Goal: Information Seeking & Learning: Learn about a topic

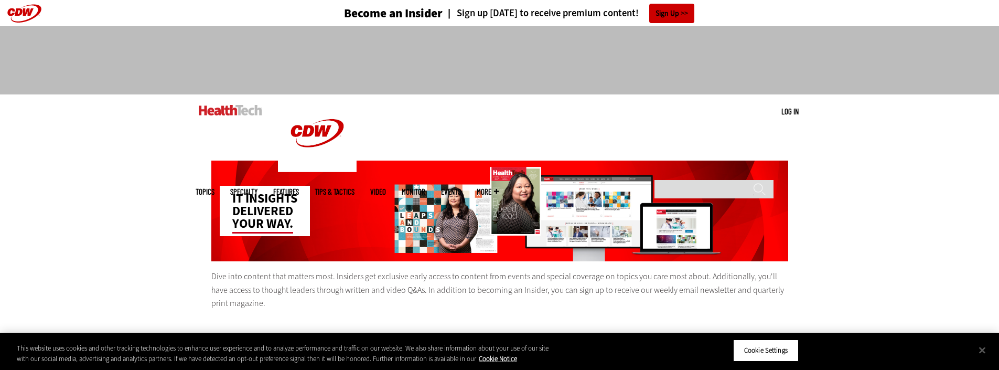
scroll to position [207, 0]
